Goal: Information Seeking & Learning: Learn about a topic

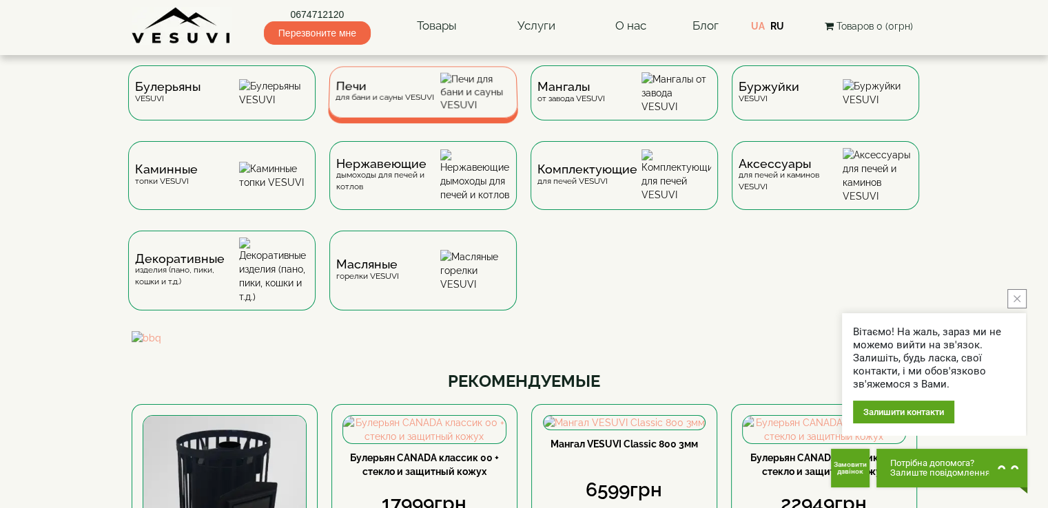
click at [469, 107] on img at bounding box center [475, 92] width 70 height 39
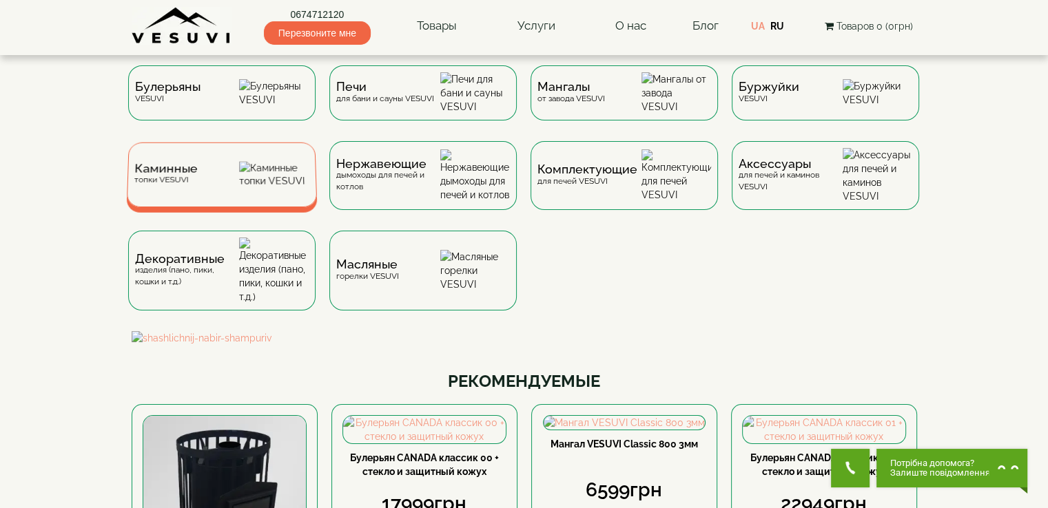
click at [205, 180] on div "Каминные топки VESUVI" at bounding box center [221, 175] width 191 height 65
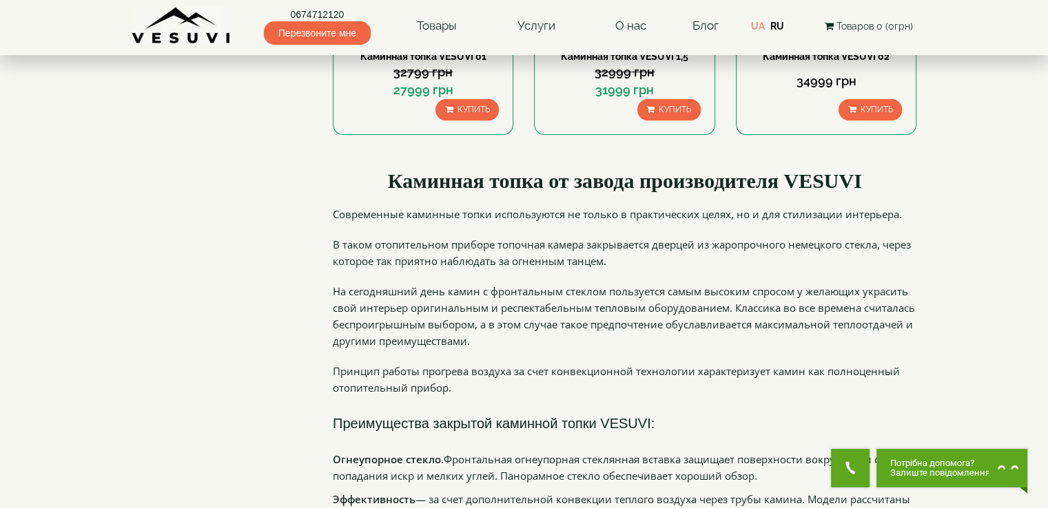
scroll to position [138, 0]
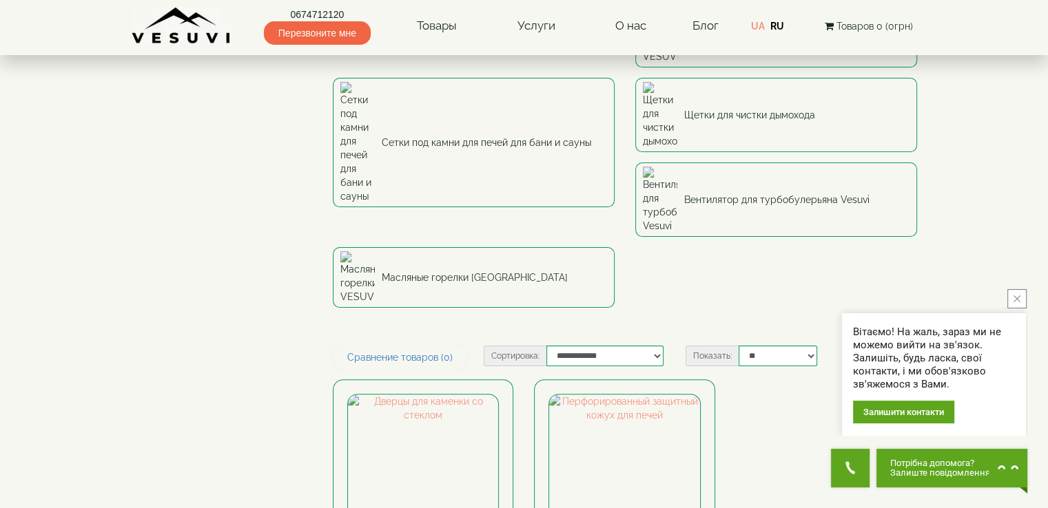
scroll to position [345, 0]
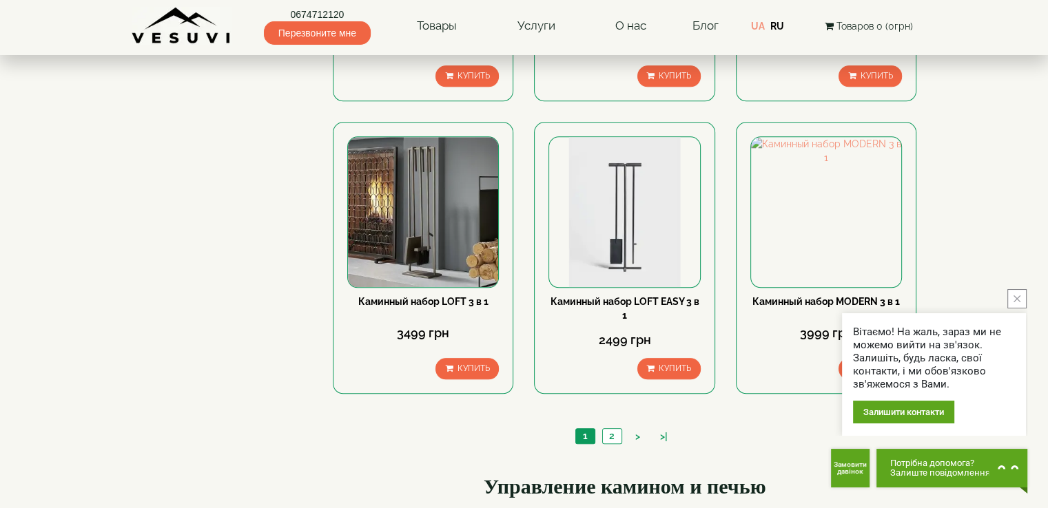
scroll to position [1378, 0]
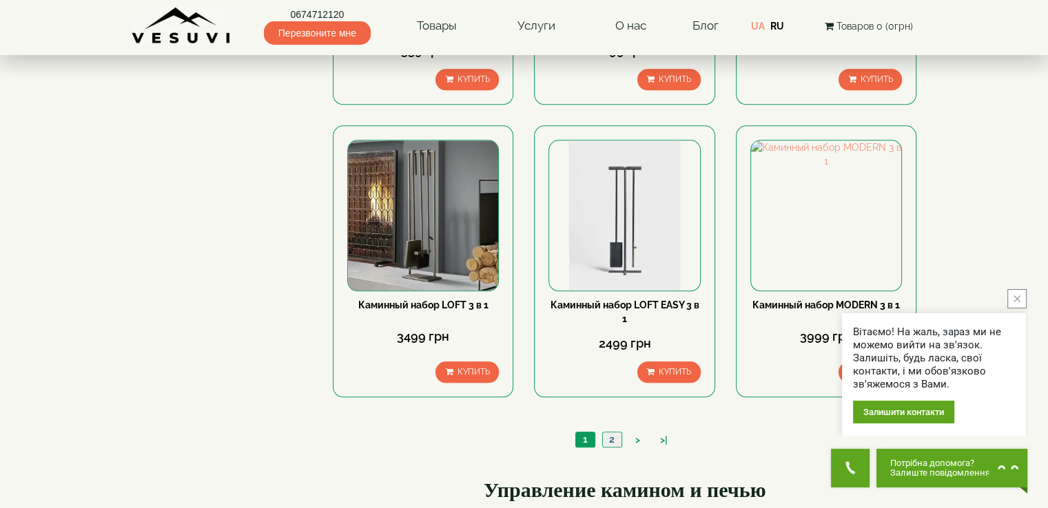
click at [613, 433] on link "2" at bounding box center [611, 440] width 19 height 14
